Goal: Task Accomplishment & Management: Complete application form

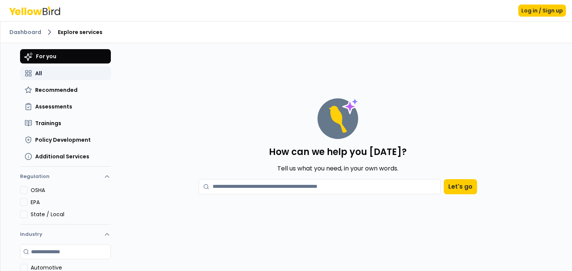
click at [57, 73] on button "All" at bounding box center [65, 74] width 91 height 14
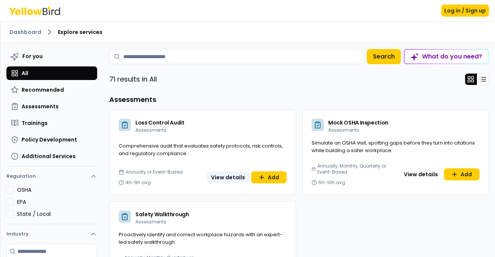
click at [229, 176] on button "View details" at bounding box center [227, 178] width 43 height 12
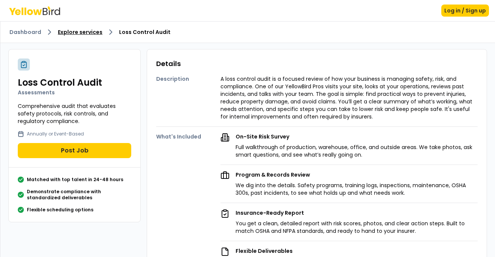
click at [67, 34] on link "Explore services" at bounding box center [80, 32] width 45 height 8
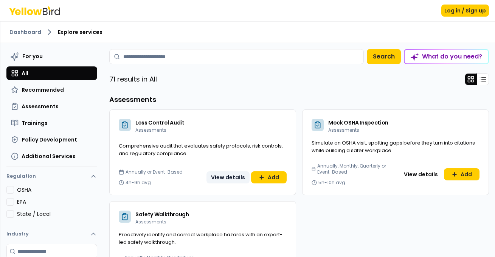
click at [226, 177] on button "View details" at bounding box center [227, 178] width 43 height 12
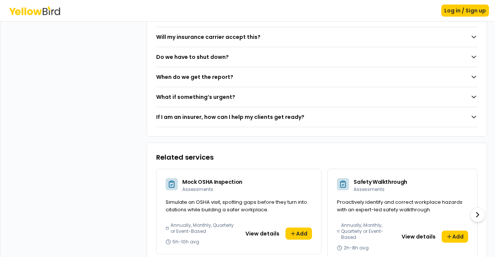
scroll to position [616, 0]
